Goal: Navigation & Orientation: Find specific page/section

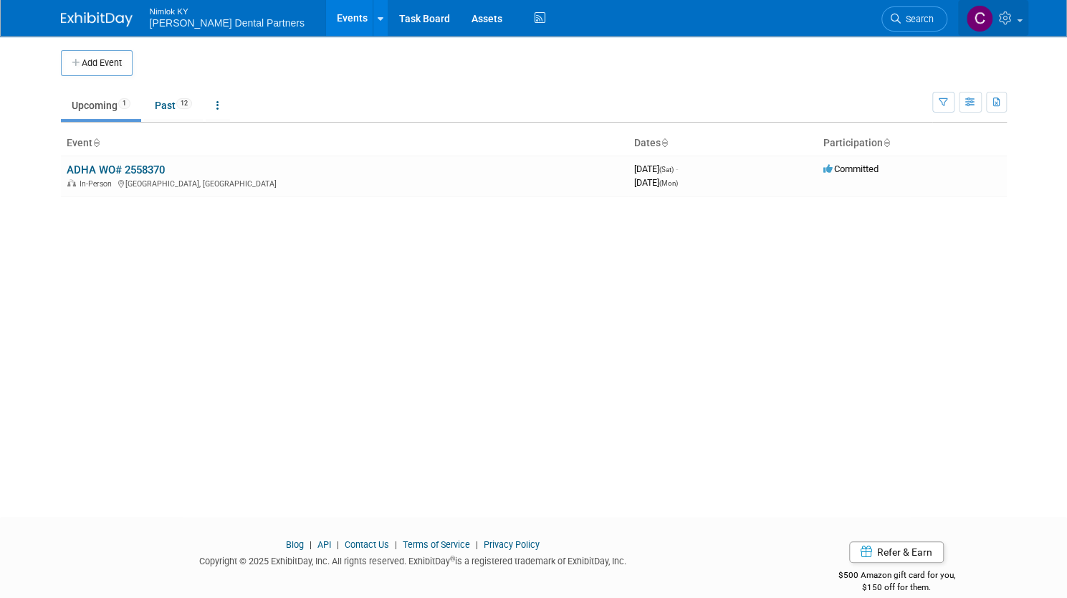
click at [1018, 27] on link at bounding box center [993, 18] width 70 height 36
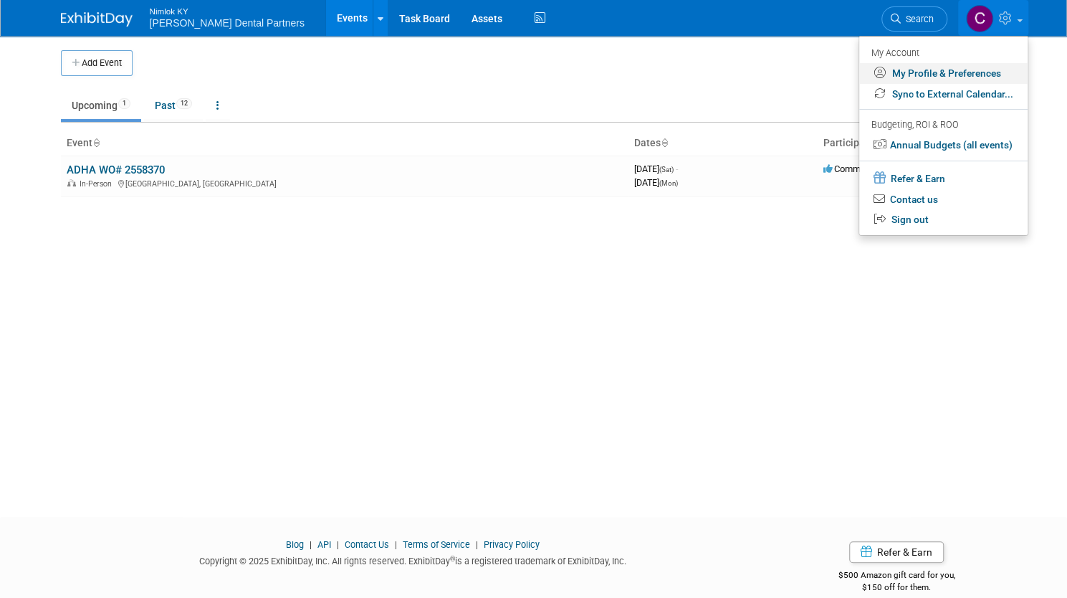
click at [945, 65] on link "My Profile & Preferences" at bounding box center [943, 73] width 168 height 21
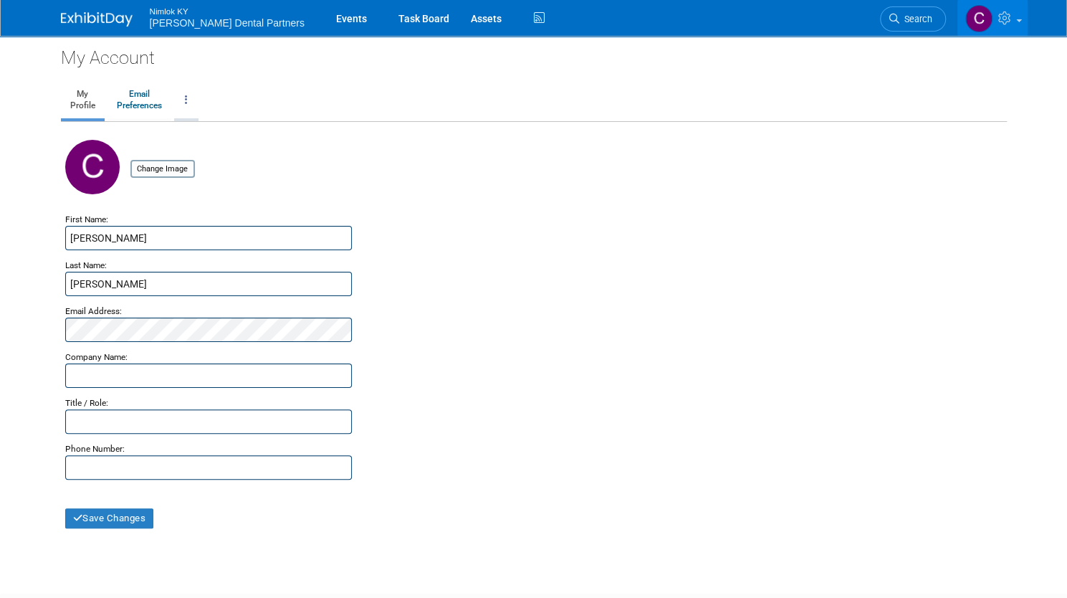
click at [183, 102] on link at bounding box center [186, 100] width 24 height 36
click at [269, 98] on ul "My Profile Email Preferences Change Account Password Close my Account" at bounding box center [534, 101] width 946 height 41
click at [87, 32] on div "Nimlok KY Mortenson Dental Partners Events Task Board Assets Activity Feed" at bounding box center [534, 18] width 946 height 36
click at [86, 21] on img at bounding box center [97, 19] width 72 height 14
